Goal: Transaction & Acquisition: Purchase product/service

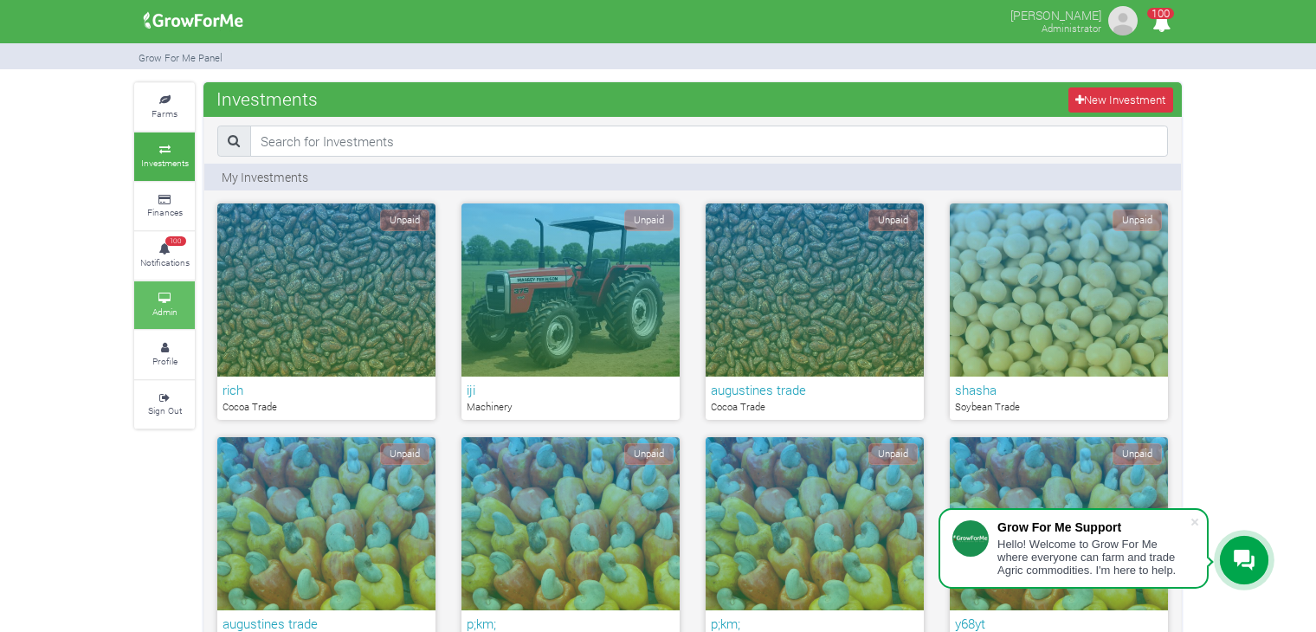
click at [158, 306] on small "Admin" at bounding box center [164, 312] width 25 height 12
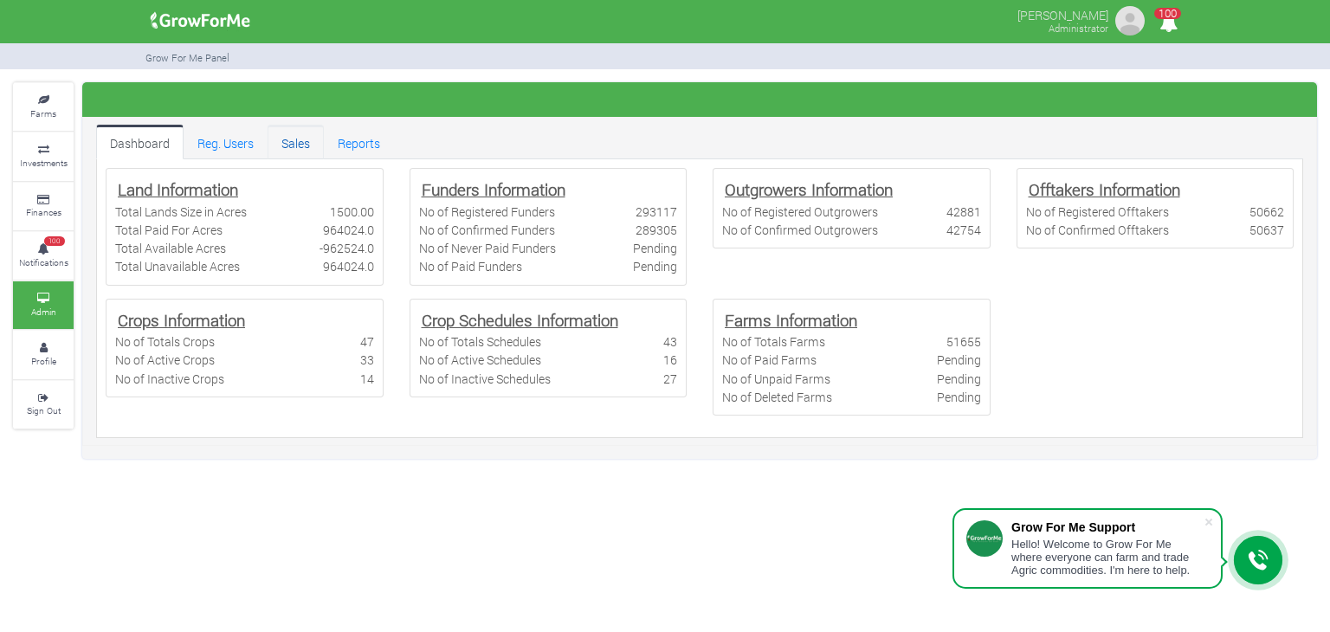
click at [297, 139] on link "Sales" at bounding box center [296, 142] width 56 height 35
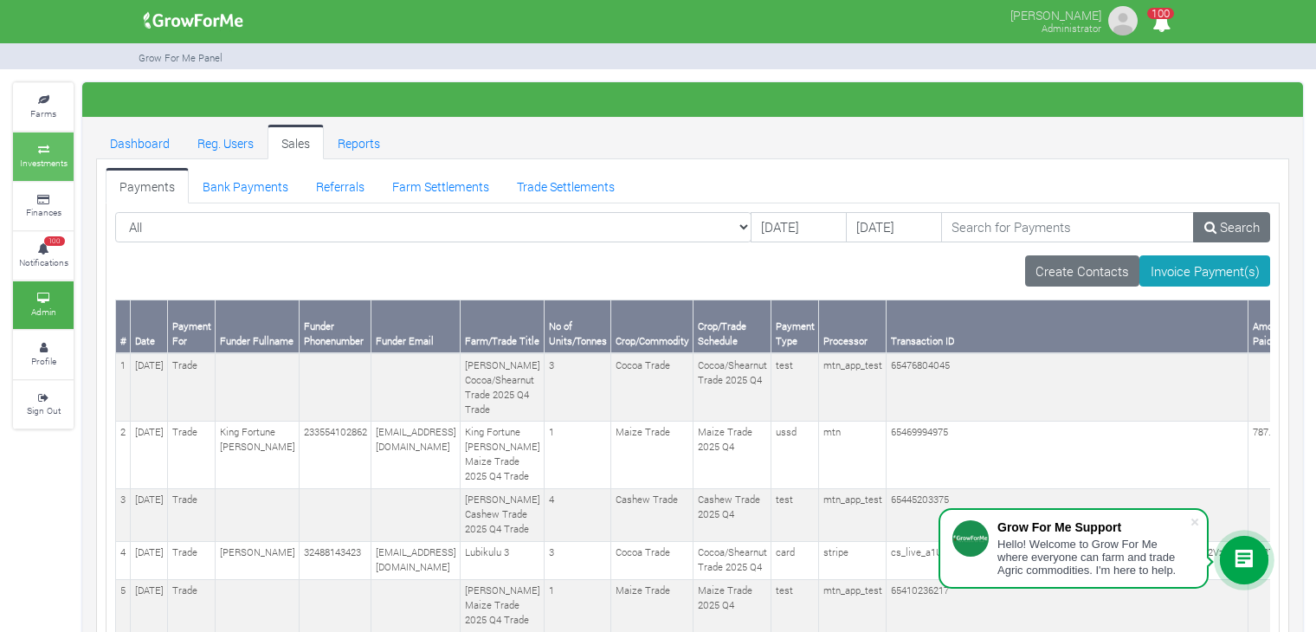
click at [34, 157] on small "Investments" at bounding box center [44, 163] width 48 height 12
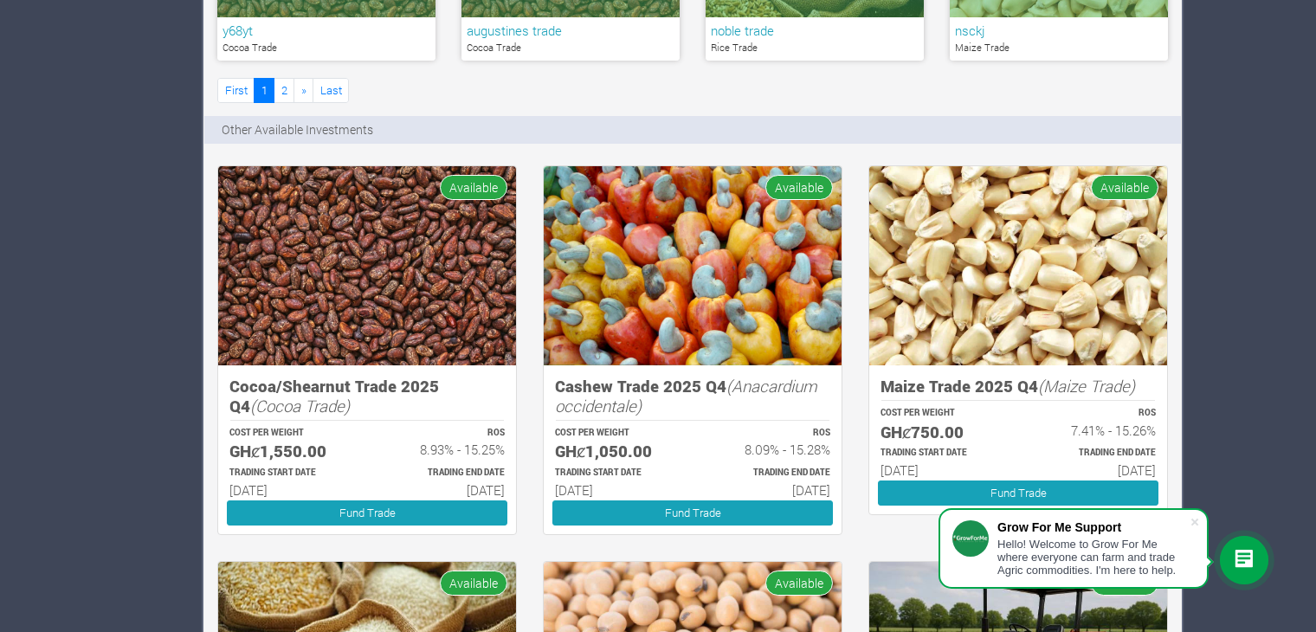
scroll to position [1416, 0]
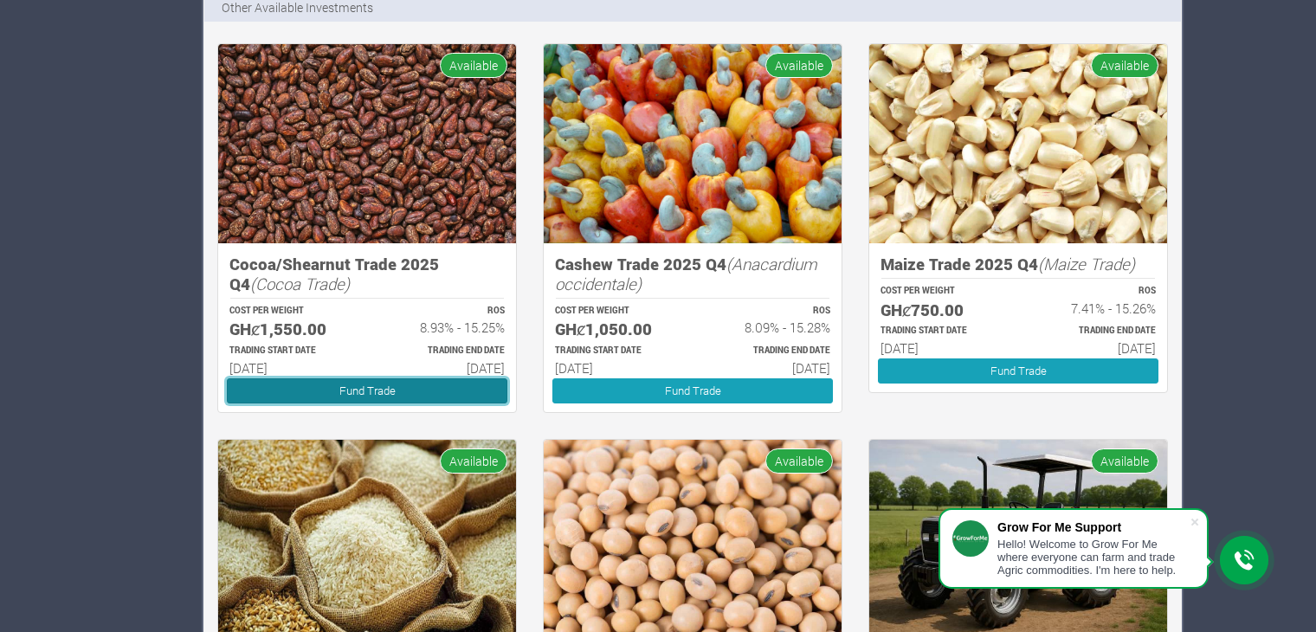
click at [444, 385] on link "Fund Trade" at bounding box center [367, 390] width 281 height 25
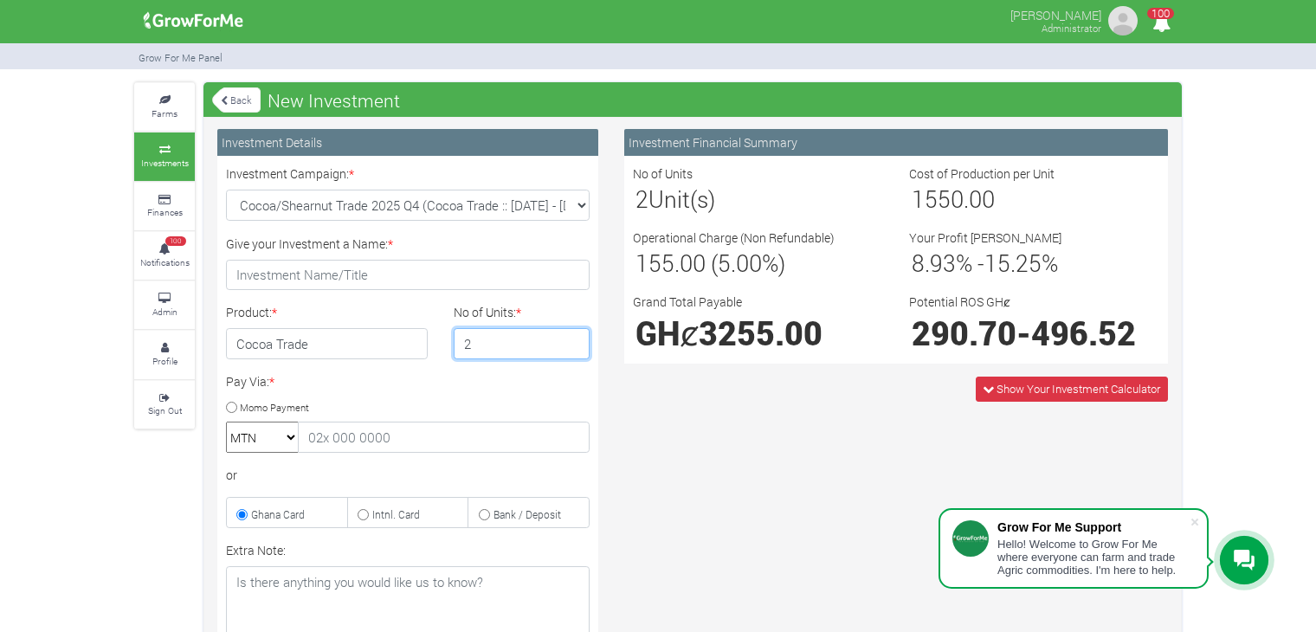
click at [574, 338] on input "2" at bounding box center [522, 343] width 137 height 31
click at [574, 338] on input "3" at bounding box center [522, 343] width 137 height 31
click at [574, 338] on input "4" at bounding box center [522, 343] width 137 height 31
click at [574, 338] on input "5" at bounding box center [522, 343] width 137 height 31
click at [574, 349] on input "4" at bounding box center [522, 343] width 137 height 31
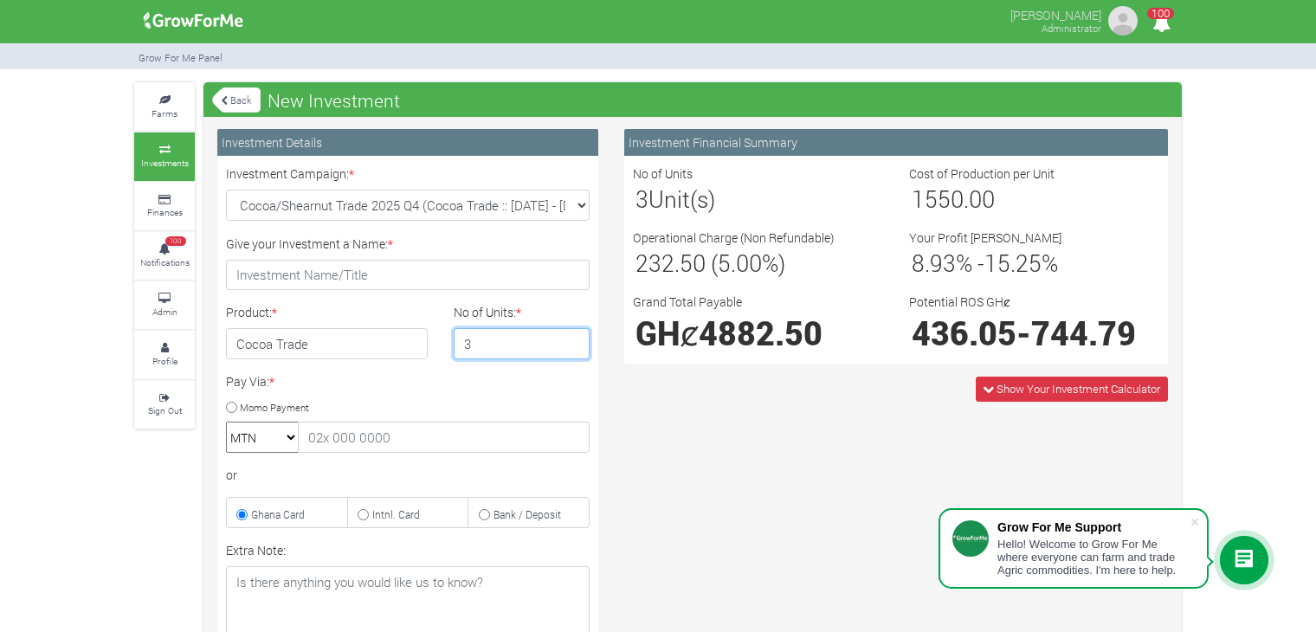
click at [574, 349] on input "3" at bounding box center [522, 343] width 137 height 31
click at [574, 349] on input "2" at bounding box center [522, 343] width 137 height 31
click at [574, 349] on input "1" at bounding box center [522, 343] width 137 height 31
click at [571, 339] on input "2" at bounding box center [522, 343] width 137 height 31
click at [571, 339] on input "3" at bounding box center [522, 343] width 137 height 31
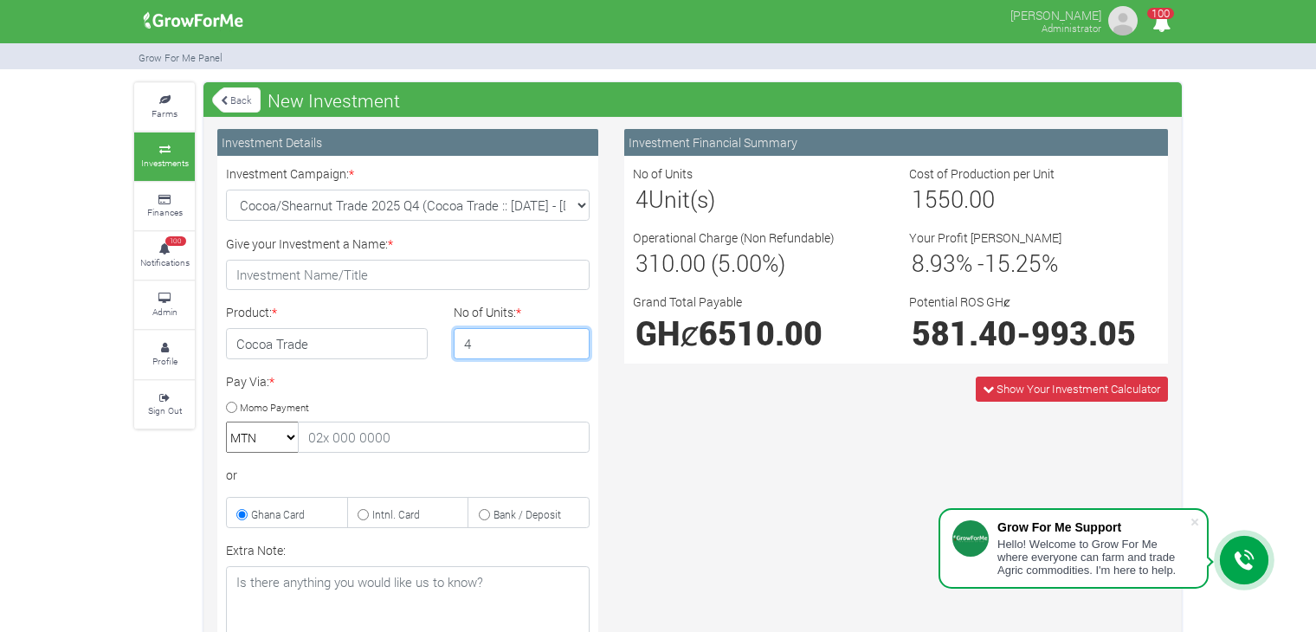
type input "4"
click at [571, 339] on input "4" at bounding box center [522, 343] width 137 height 31
